Goal: Task Accomplishment & Management: Complete application form

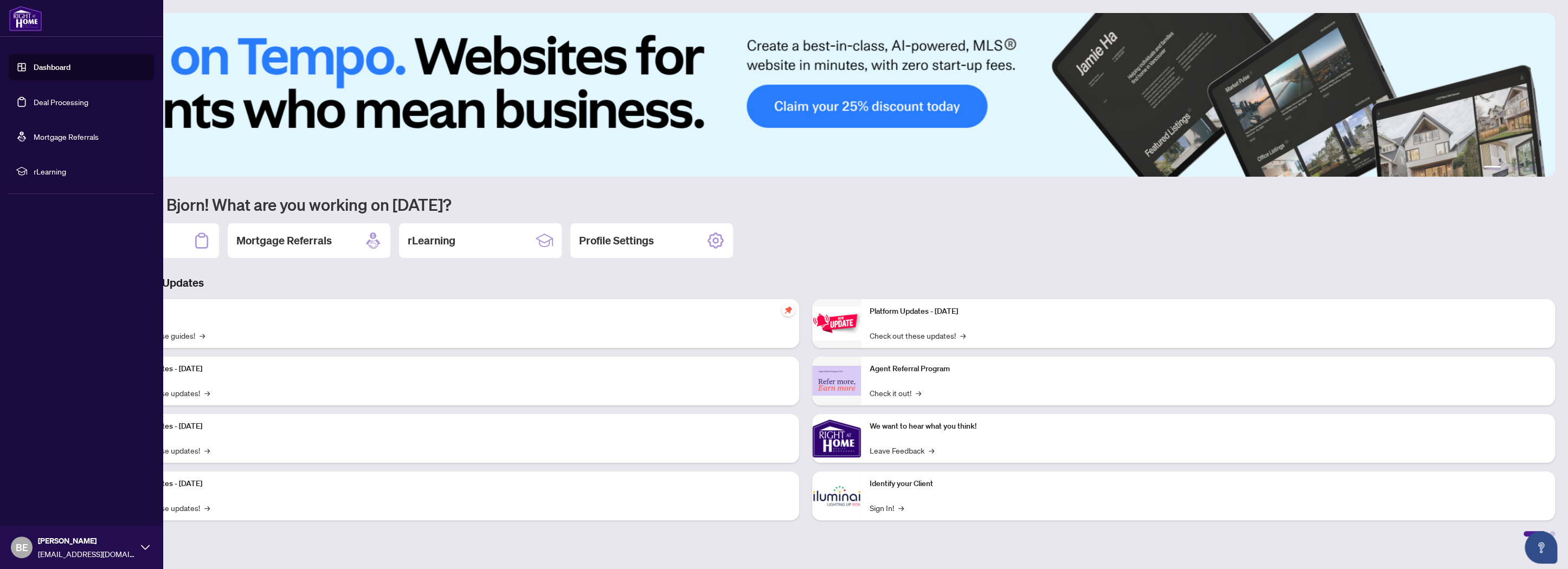
click at [33, 104] on link "Deal Processing" at bounding box center [61, 102] width 55 height 10
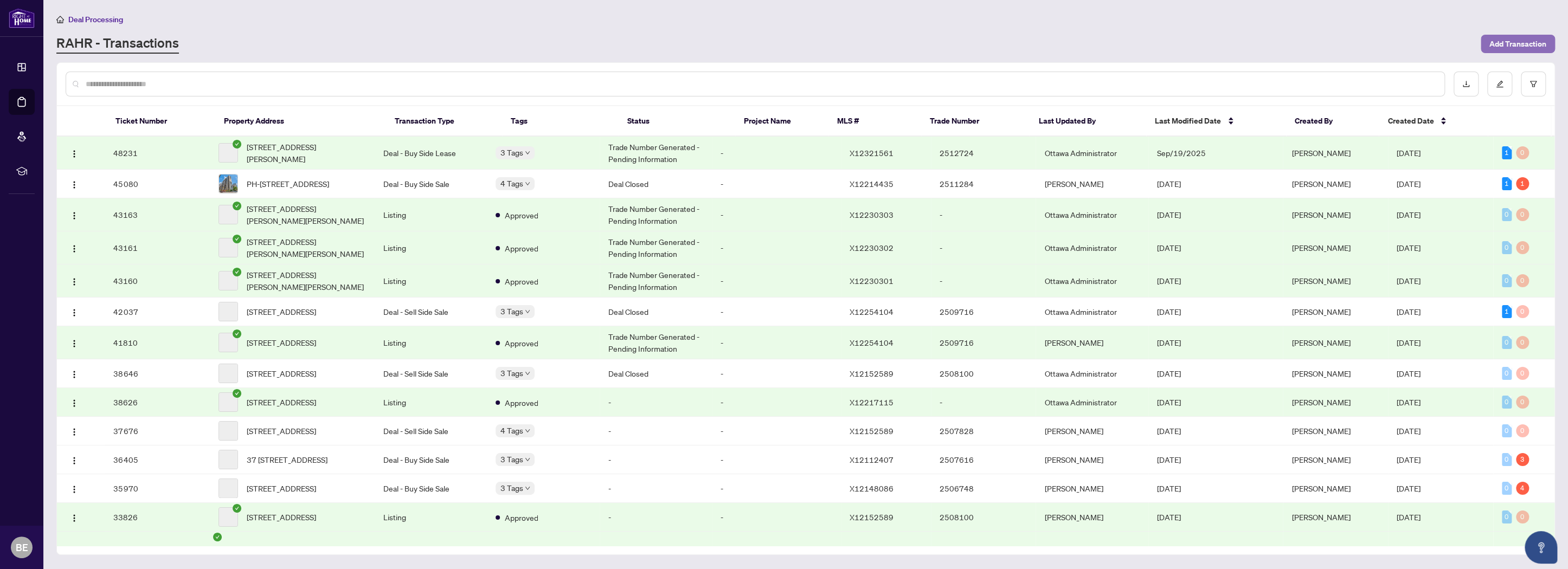
click at [1502, 37] on span "Add Transaction" at bounding box center [1518, 44] width 57 height 18
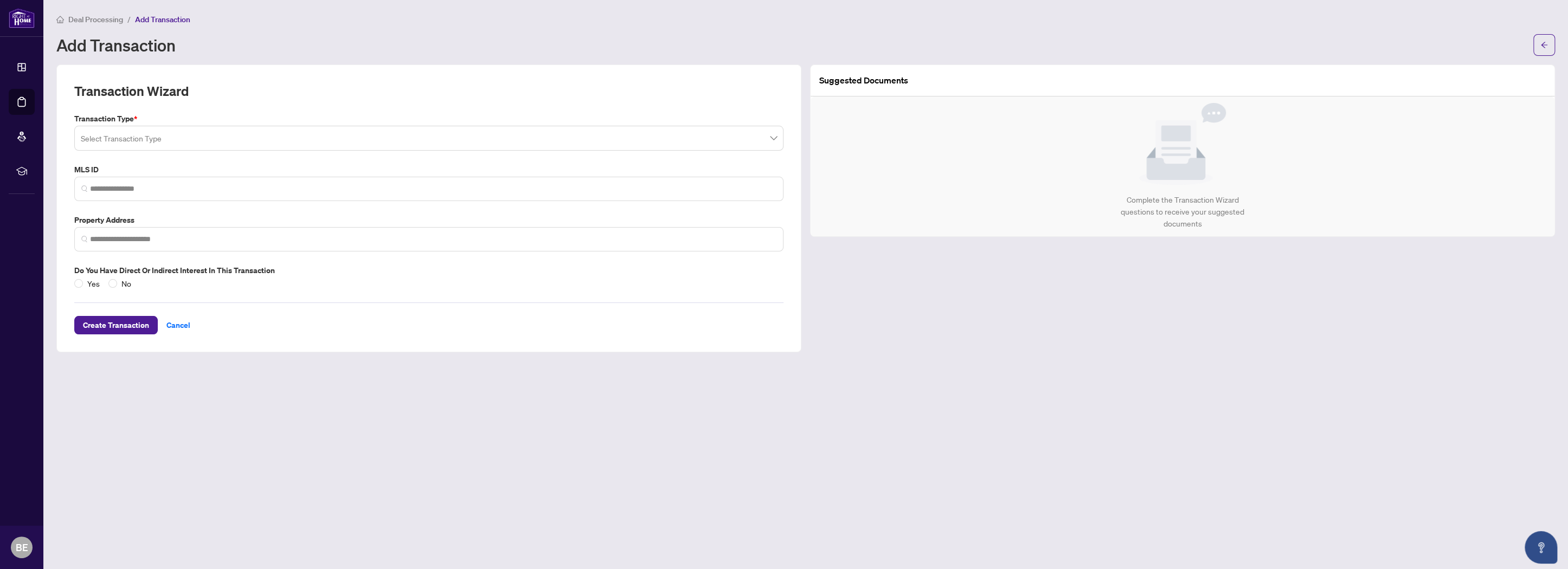
click at [154, 136] on input "search" at bounding box center [424, 139] width 687 height 24
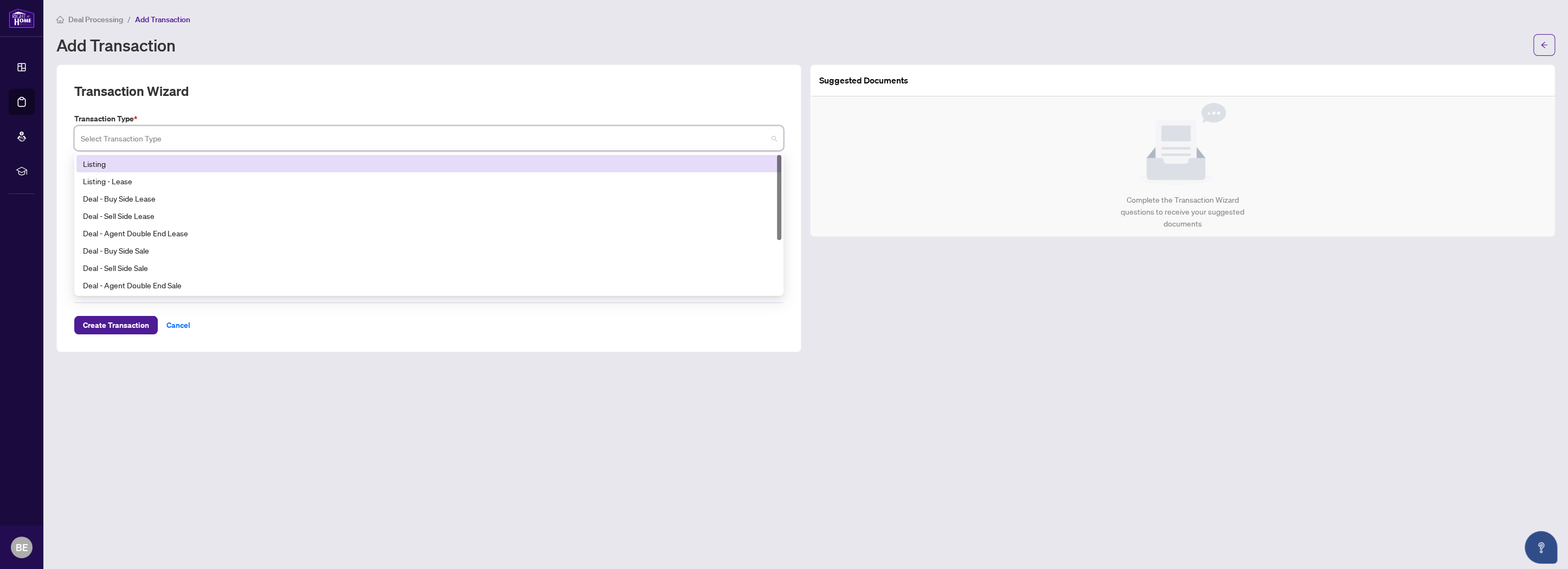
click at [171, 162] on div "Listing" at bounding box center [429, 164] width 692 height 12
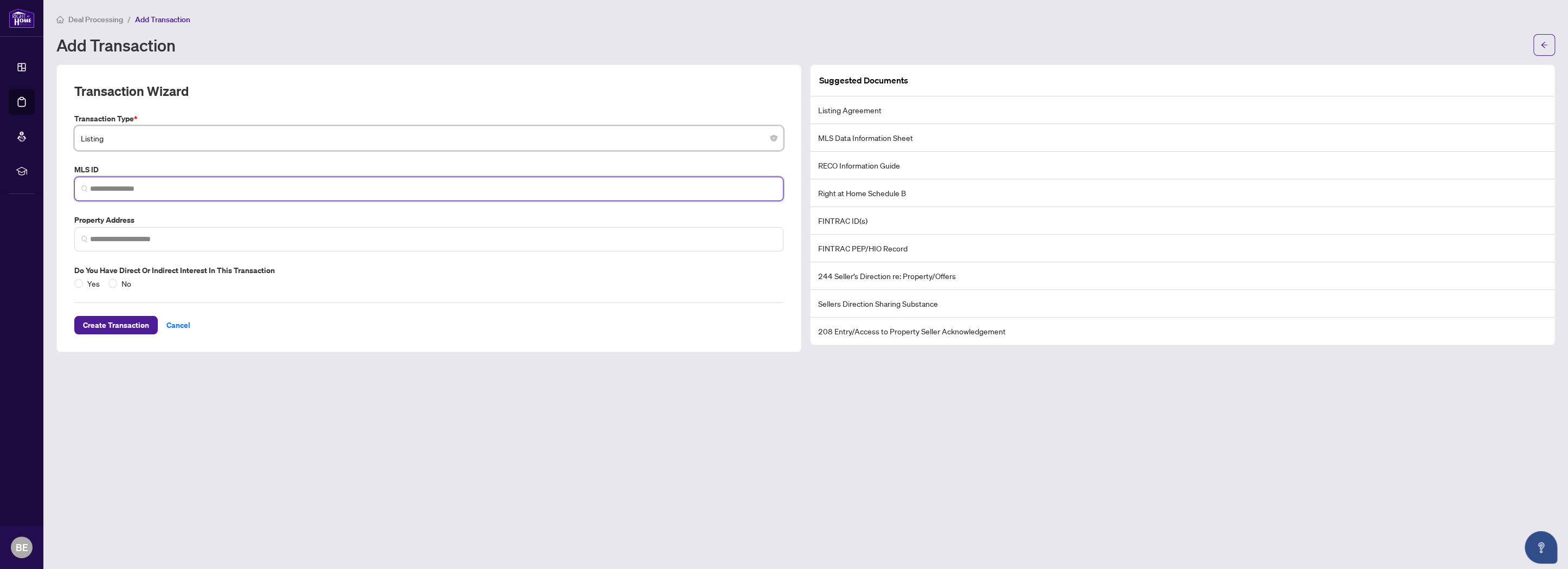
click at [137, 186] on input "search" at bounding box center [433, 189] width 687 height 12
click at [122, 236] on input "search" at bounding box center [433, 239] width 687 height 12
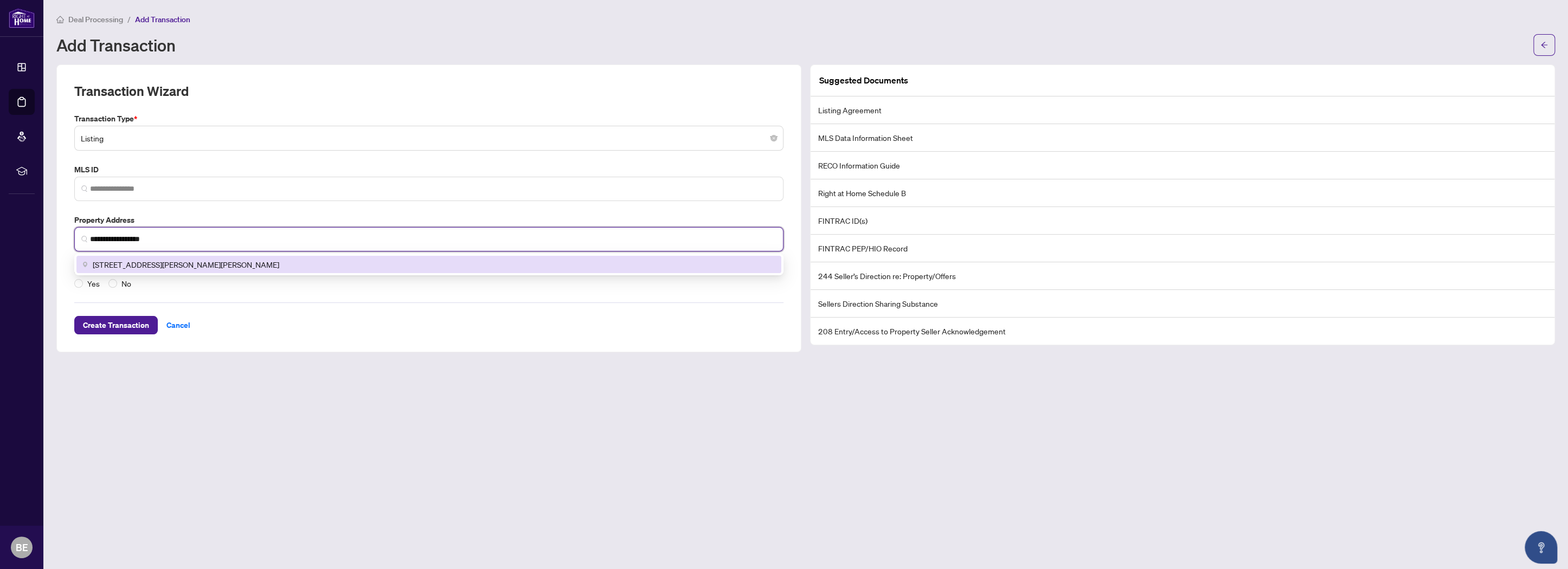
type input "**********"
click at [334, 48] on div "Add Transaction" at bounding box center [792, 45] width 1471 height 18
